Goal: Task Accomplishment & Management: Use online tool/utility

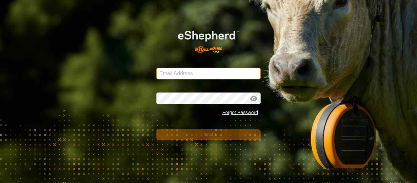
type input "[EMAIL_ADDRESS][DOMAIN_NAME]"
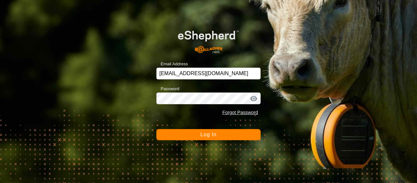
click at [225, 137] on button "Log In" at bounding box center [208, 134] width 104 height 11
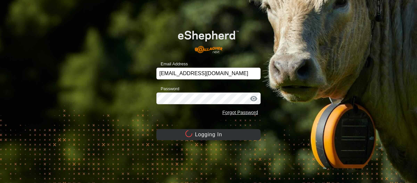
click at [225, 137] on button "Logging In" at bounding box center [208, 134] width 104 height 11
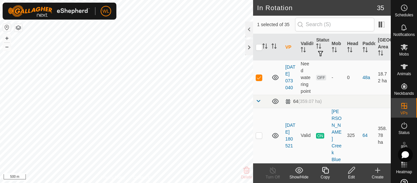
scroll to position [1666, 0]
click at [273, 82] on icon at bounding box center [275, 78] width 8 height 8
click at [273, 80] on icon at bounding box center [275, 78] width 7 height 3
click at [273, 82] on icon at bounding box center [275, 78] width 8 height 8
click at [273, 80] on icon at bounding box center [275, 78] width 7 height 3
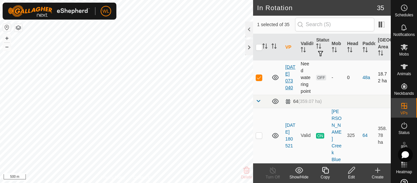
click at [290, 90] on link "[DATE] 073040" at bounding box center [290, 78] width 10 height 26
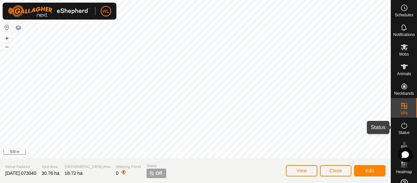
click at [405, 130] on es-activation-svg-icon at bounding box center [404, 126] width 12 height 10
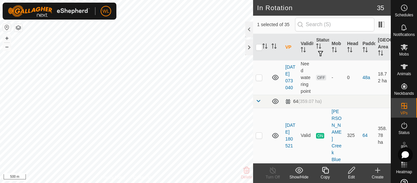
scroll to position [1607, 0]
click at [276, 11] on icon at bounding box center [275, 8] width 7 height 5
checkbox input "false"
checkbox input "true"
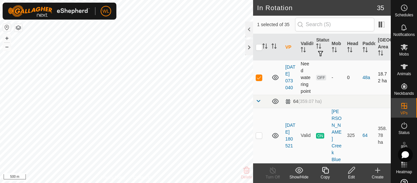
click at [275, 80] on icon at bounding box center [275, 77] width 7 height 5
checkbox input "true"
checkbox input "false"
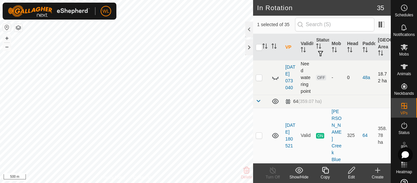
checkbox input "false"
checkbox input "true"
click at [274, 46] on icon at bounding box center [275, 42] width 7 height 5
click at [250, 46] on div at bounding box center [249, 48] width 8 height 16
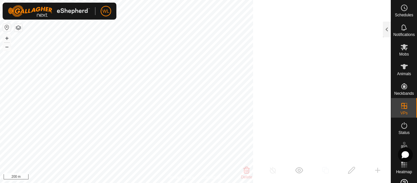
scroll to position [4226, 0]
click at [403, 50] on icon at bounding box center [404, 47] width 8 height 8
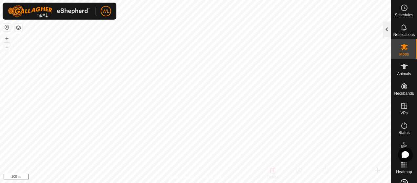
click at [387, 32] on div at bounding box center [387, 30] width 8 height 16
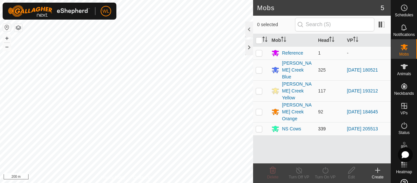
click at [257, 122] on td at bounding box center [261, 128] width 16 height 13
checkbox input "true"
click at [379, 174] on icon at bounding box center [377, 171] width 8 height 8
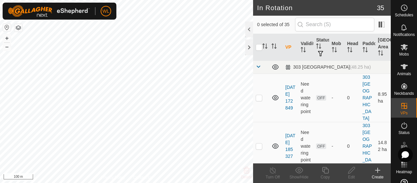
click at [377, 174] on icon at bounding box center [377, 171] width 8 height 8
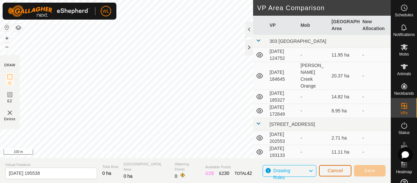
click at [339, 173] on span "Cancel" at bounding box center [334, 170] width 15 height 5
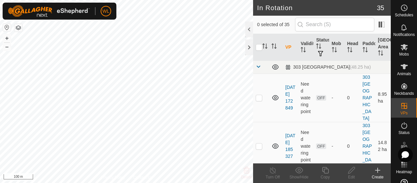
click at [376, 172] on icon at bounding box center [377, 171] width 8 height 8
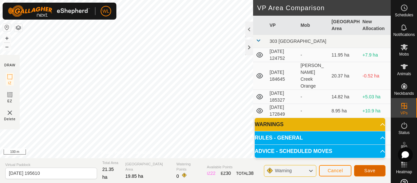
click at [366, 170] on span "Save" at bounding box center [369, 170] width 11 height 5
